Goal: Information Seeking & Learning: Learn about a topic

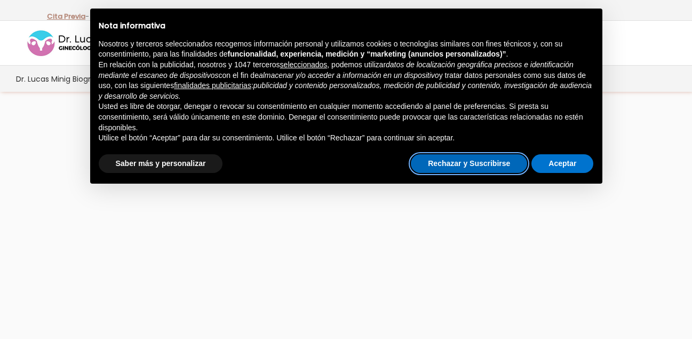
click at [511, 163] on button "Rechazar y Suscribirse" at bounding box center [469, 163] width 116 height 19
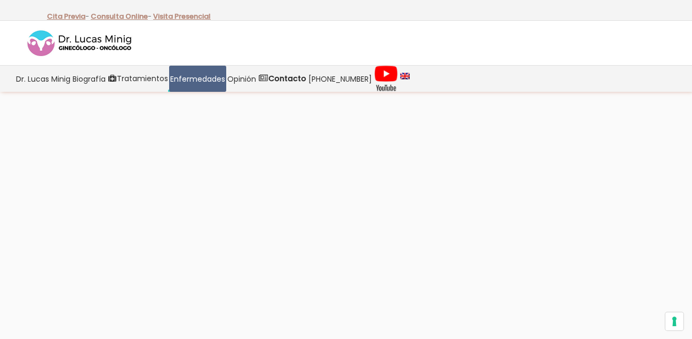
click at [399, 187] on div "Cuidamos de ti. Recuperación Tratamos la [MEDICAL_DATA] mediante una cirugía la…" at bounding box center [346, 323] width 692 height 424
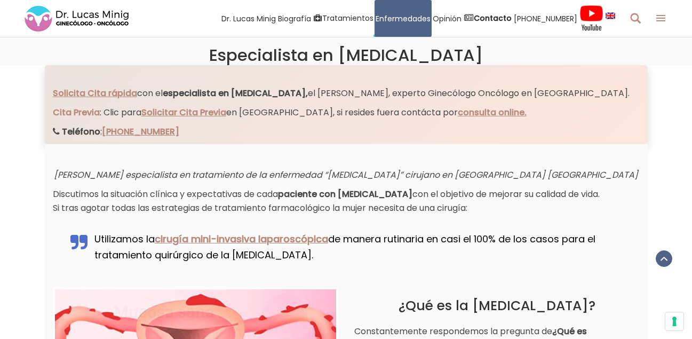
scroll to position [491, 0]
